Goal: Transaction & Acquisition: Download file/media

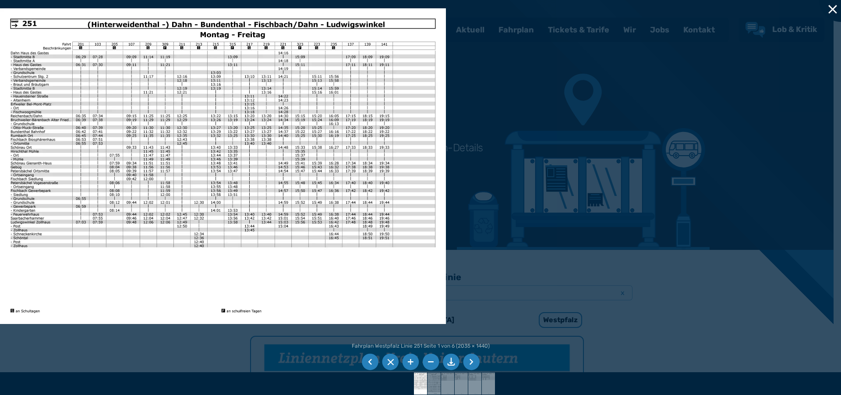
scroll to position [577, 0]
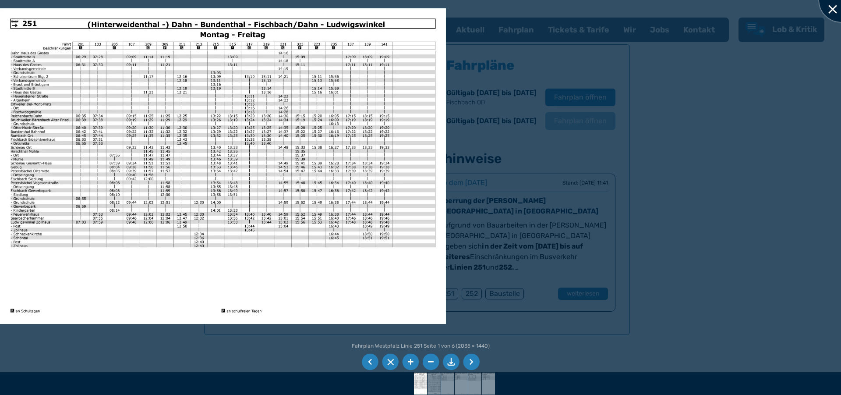
click at [829, 6] on div at bounding box center [841, 0] width 44 height 44
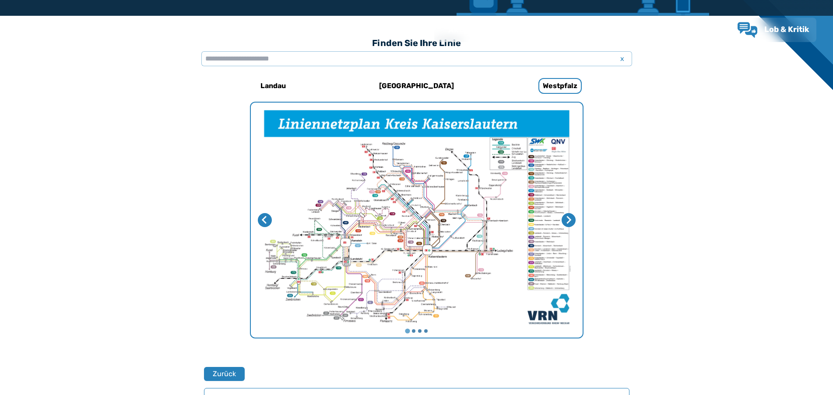
scroll to position [443, 0]
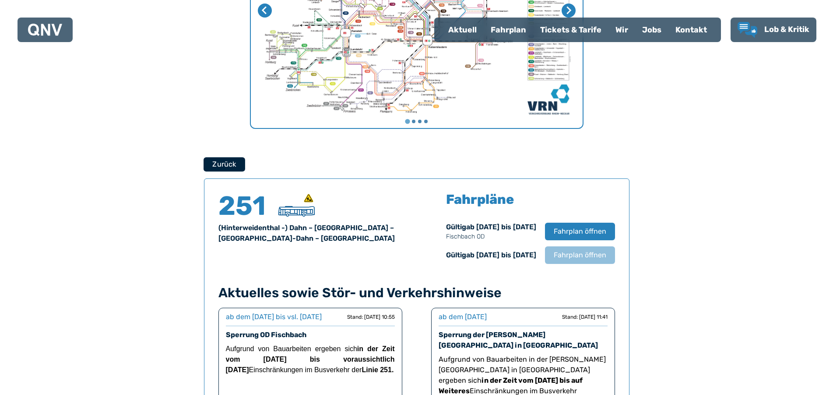
drag, startPoint x: 211, startPoint y: 157, endPoint x: 216, endPoint y: 161, distance: 6.0
click at [212, 159] on div "Zurück 251 (Hinterweidenthal -) Dahn – [GEOGRAPHIC_DATA] – [GEOGRAPHIC_DATA]-Da…" at bounding box center [417, 313] width 426 height 358
click at [216, 161] on button "Zurück" at bounding box center [225, 164] width 42 height 14
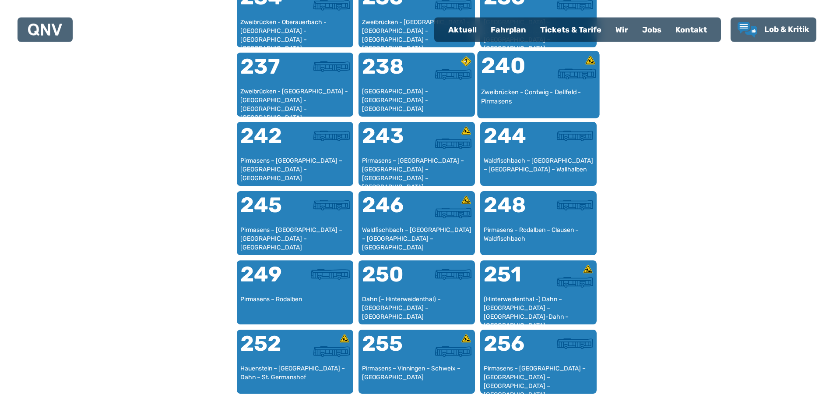
scroll to position [939, 0]
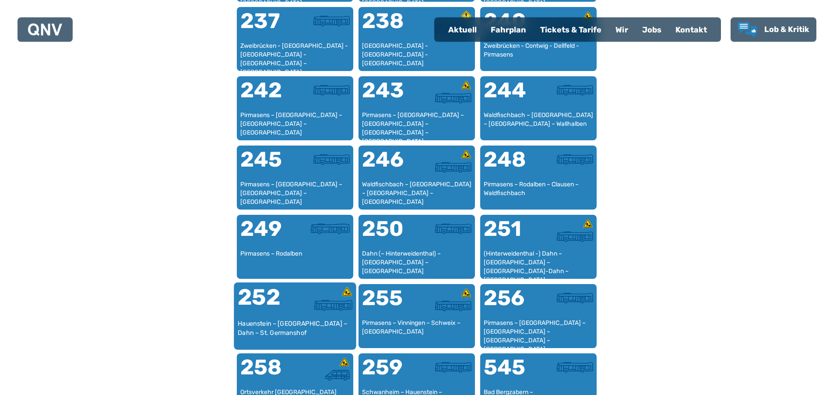
click at [325, 330] on div "Hauenstein – [GEOGRAPHIC_DATA] – Dahn – St. Germanshof" at bounding box center [294, 332] width 115 height 27
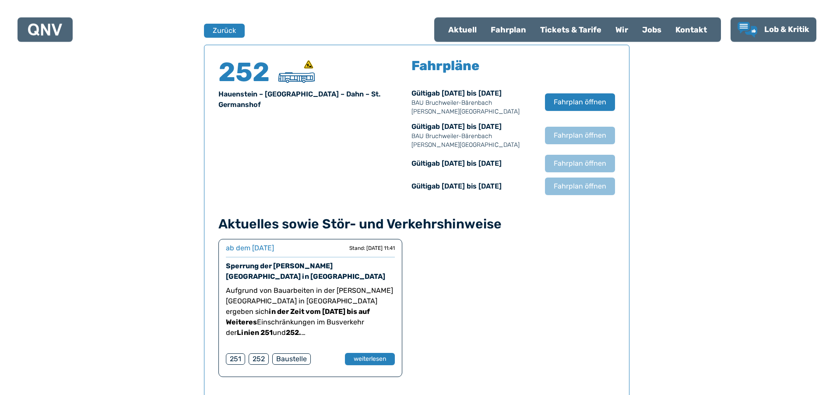
scroll to position [577, 0]
click at [562, 137] on span "Fahrplan öffnen" at bounding box center [579, 135] width 53 height 11
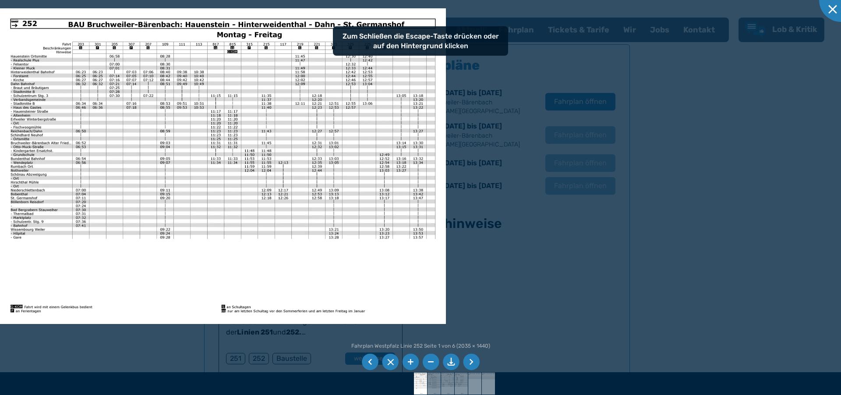
click at [453, 364] on li at bounding box center [451, 361] width 17 height 17
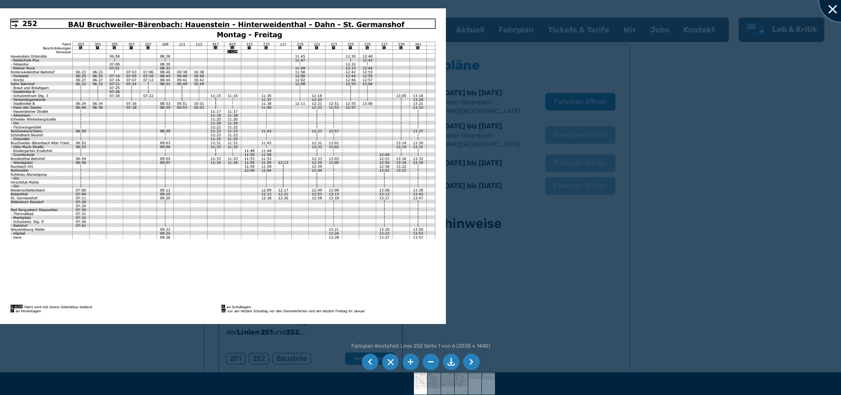
click at [836, 10] on div at bounding box center [841, 0] width 44 height 44
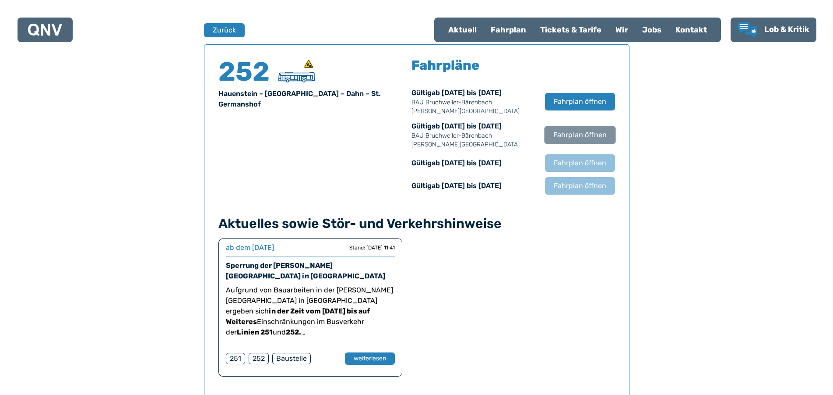
click at [567, 136] on span "Fahrplan öffnen" at bounding box center [579, 135] width 53 height 11
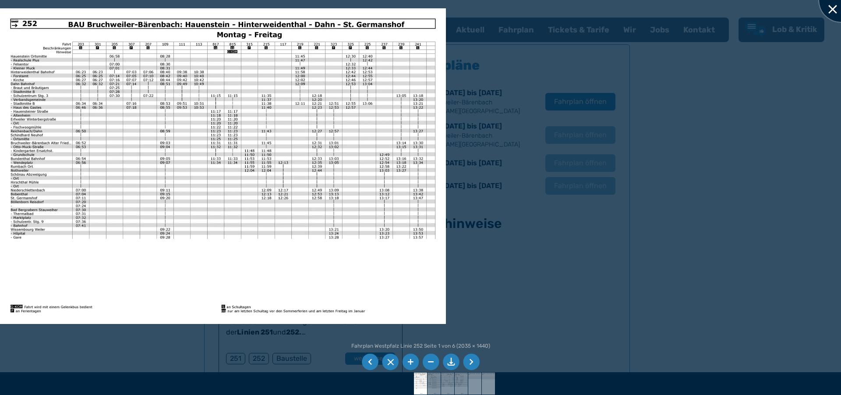
click at [835, 13] on div at bounding box center [841, 0] width 44 height 44
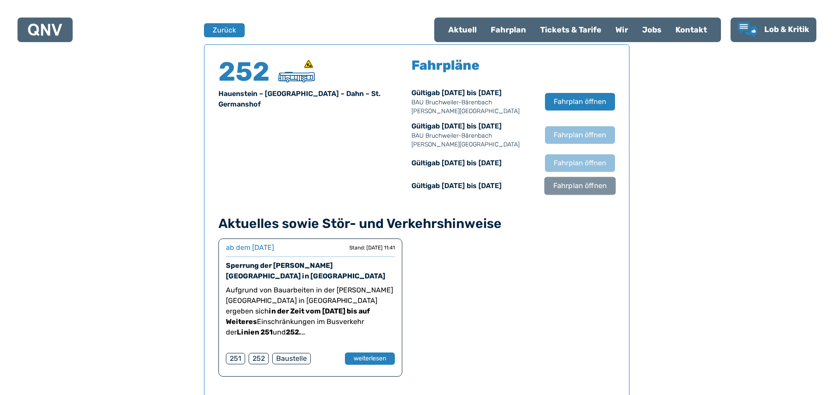
click at [570, 189] on span "Fahrplan öffnen" at bounding box center [579, 185] width 53 height 11
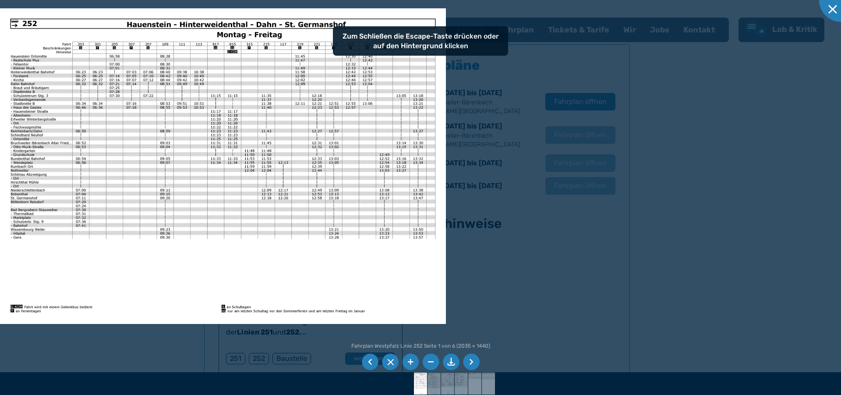
click at [442, 360] on ul at bounding box center [420, 362] width 121 height 20
click at [449, 360] on li at bounding box center [451, 361] width 17 height 17
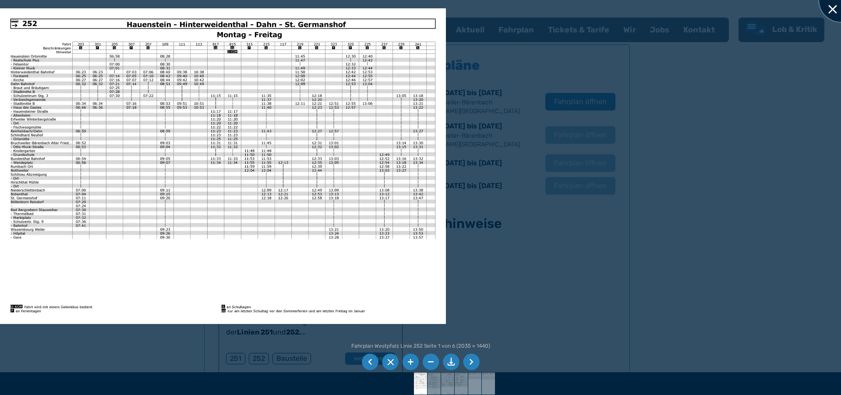
click at [837, 14] on div at bounding box center [841, 0] width 44 height 44
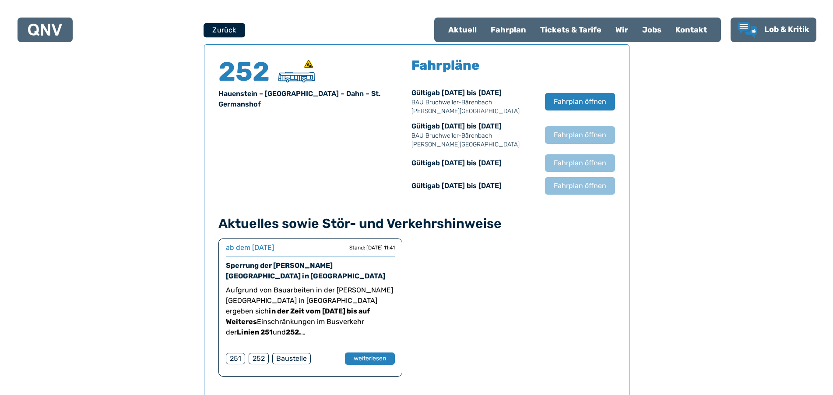
click at [230, 29] on button "Zurück" at bounding box center [225, 30] width 42 height 14
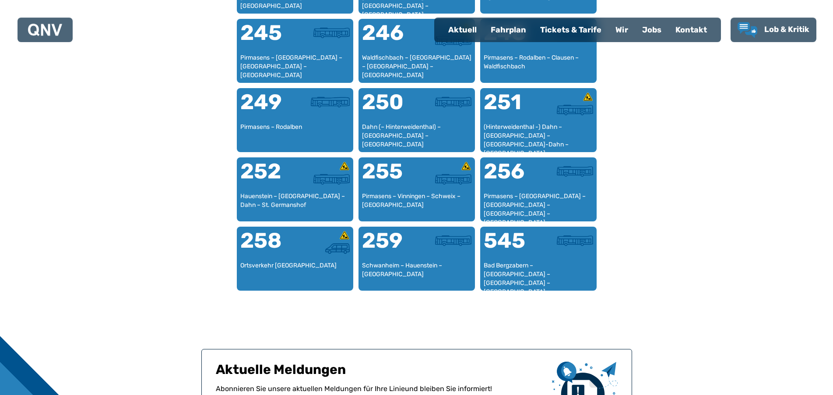
scroll to position [1074, 0]
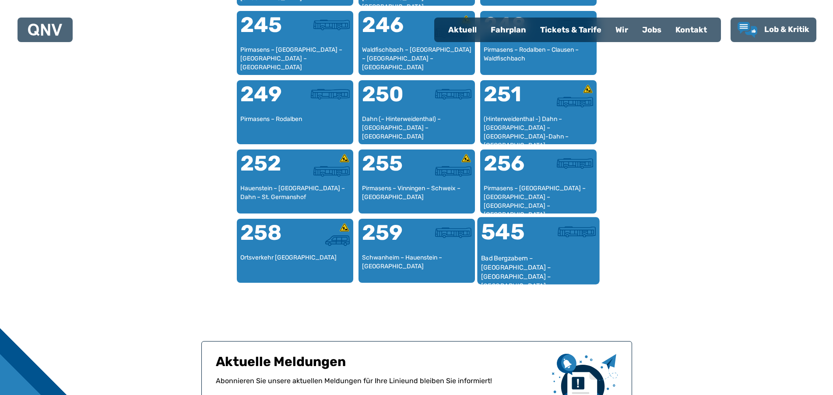
click at [549, 265] on div "Bad Bergzabern – [GEOGRAPHIC_DATA] – [GEOGRAPHIC_DATA] – [GEOGRAPHIC_DATA]" at bounding box center [538, 267] width 115 height 27
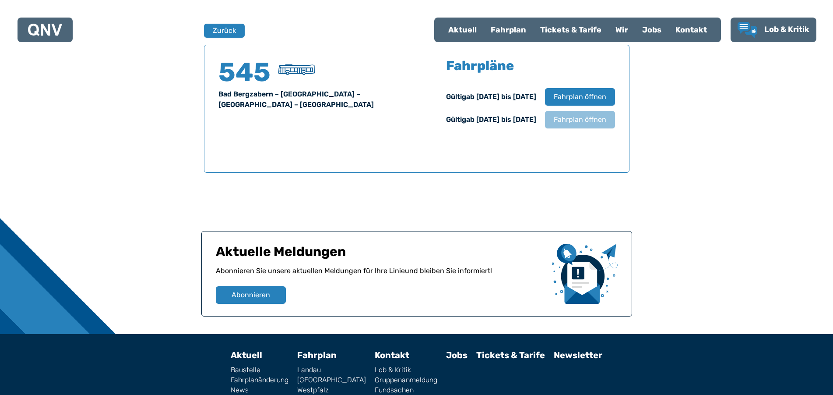
scroll to position [577, 0]
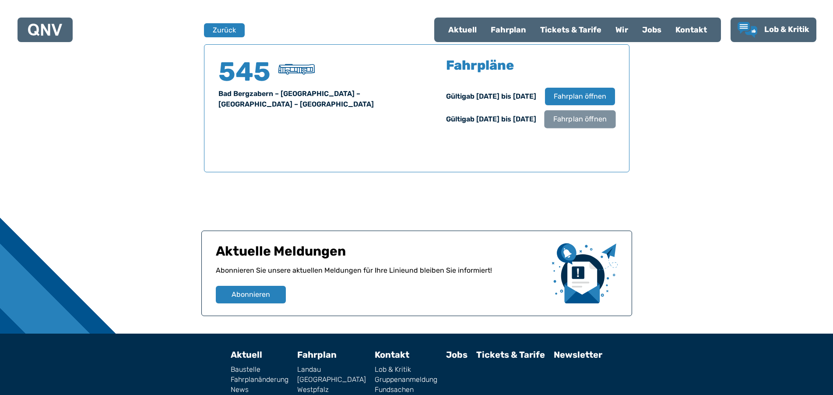
click at [568, 118] on span "Fahrplan öffnen" at bounding box center [579, 119] width 53 height 11
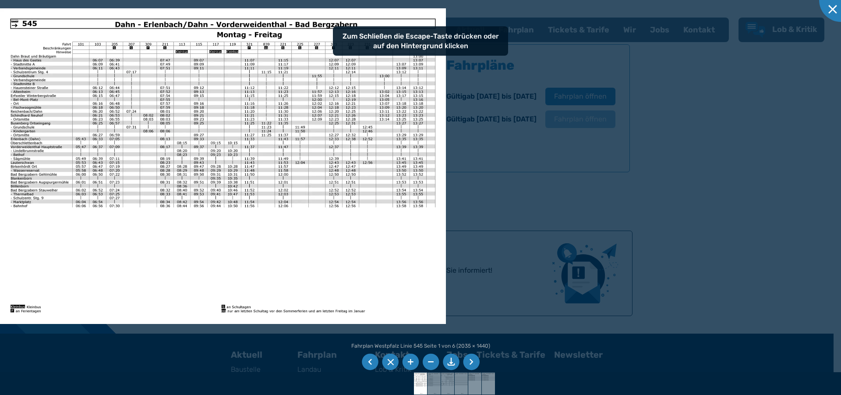
click at [452, 362] on li at bounding box center [451, 361] width 17 height 17
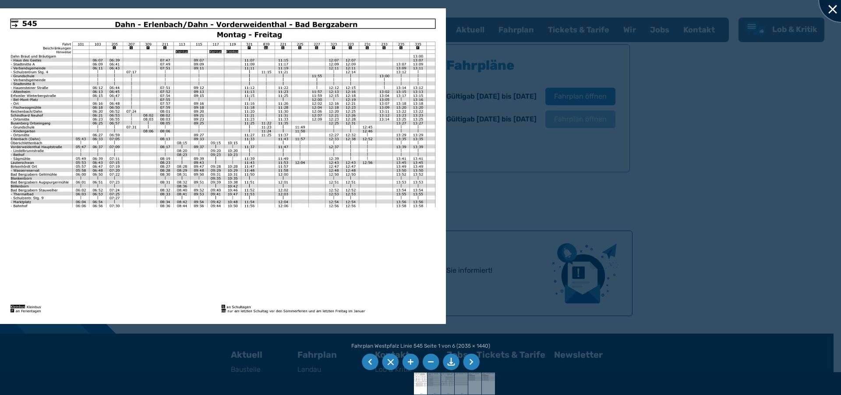
click at [840, 8] on div at bounding box center [841, 0] width 44 height 44
